Goal: Transaction & Acquisition: Purchase product/service

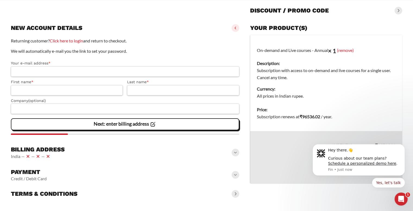
scroll to position [53, 0]
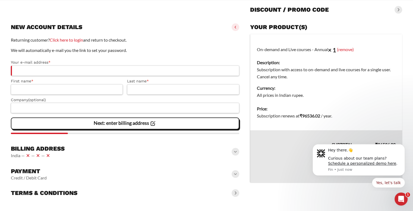
click at [378, 127] on td "Price: Subscription renews at ₹ 96536.02 / year ." at bounding box center [326, 116] width 152 height 28
click at [403, 148] on button "Dismiss notification" at bounding box center [403, 145] width 7 height 7
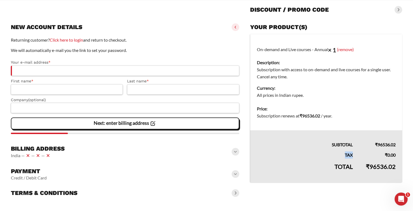
drag, startPoint x: 343, startPoint y: 154, endPoint x: 355, endPoint y: 148, distance: 12.6
click at [355, 148] on th "Tax" at bounding box center [304, 153] width 109 height 10
click at [342, 113] on dd "Subscription renews at ₹ 96536.02 / year ." at bounding box center [326, 115] width 139 height 7
click at [339, 49] on td "On-demand and Live courses - Annual × 1 (remove) Description: Subscription with…" at bounding box center [326, 68] width 152 height 68
click at [342, 49] on link "(remove)" at bounding box center [345, 48] width 17 height 5
